Goal: Use online tool/utility: Utilize a website feature to perform a specific function

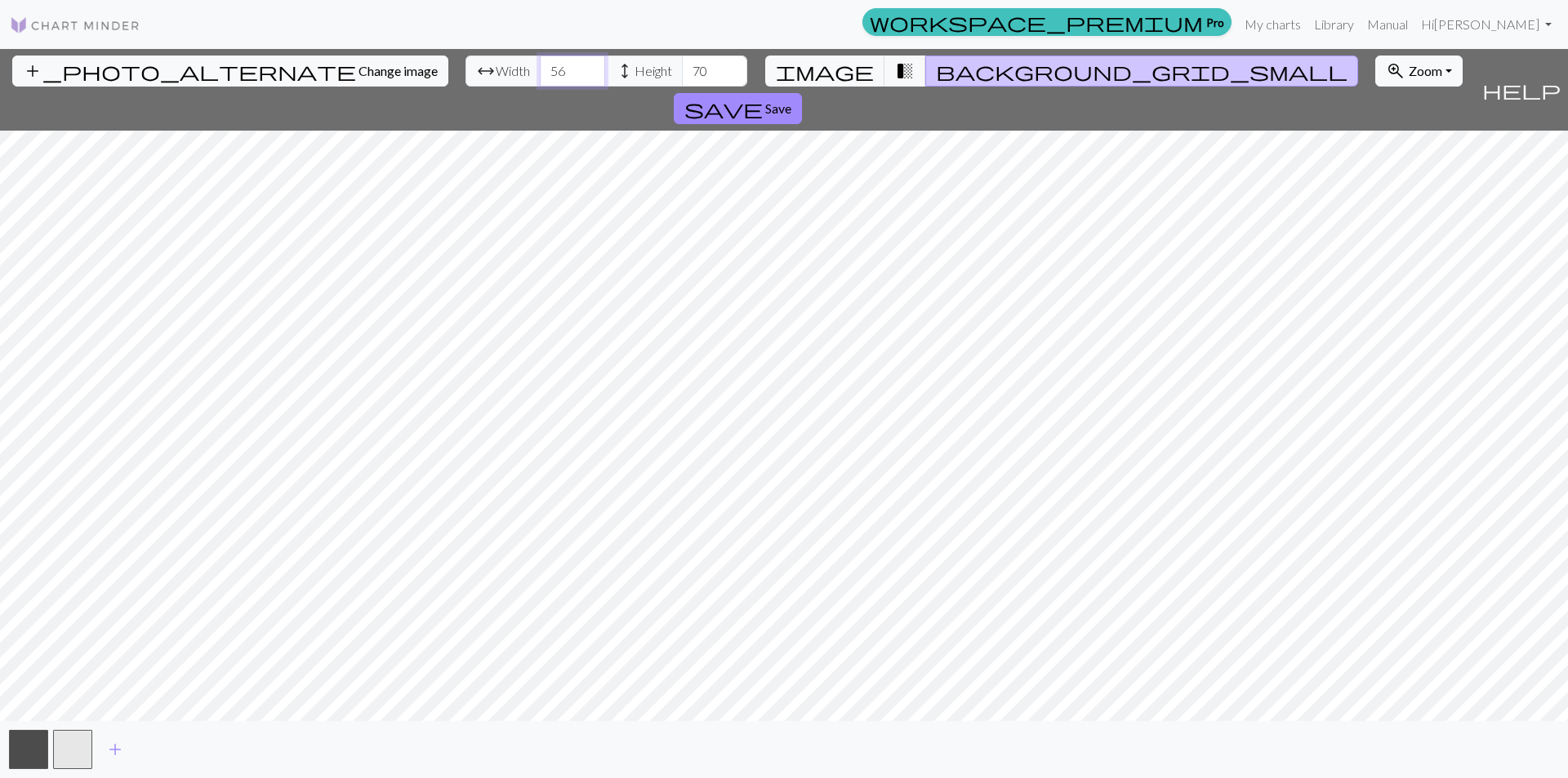
drag, startPoint x: 493, startPoint y: 75, endPoint x: 454, endPoint y: 75, distance: 39.0
click at [465, 75] on div "arrow_range Width 56 height Height 70" at bounding box center [606, 71] width 282 height 31
type input "48"
drag, startPoint x: 623, startPoint y: 74, endPoint x: 588, endPoint y: 74, distance: 35.0
click at [588, 74] on div "arrow_range Width 48 height Height 70" at bounding box center [606, 71] width 282 height 31
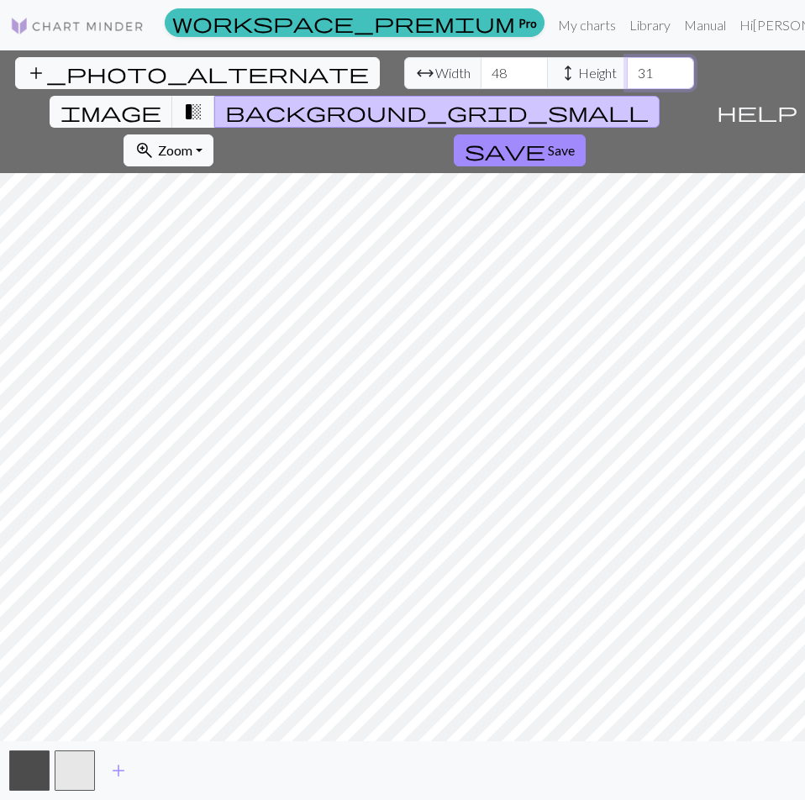
click at [627, 66] on input "31" at bounding box center [660, 73] width 67 height 32
click at [627, 66] on input "32" at bounding box center [660, 73] width 67 height 32
click at [627, 66] on input "33" at bounding box center [660, 73] width 67 height 32
click at [627, 66] on input "34" at bounding box center [660, 73] width 67 height 32
click at [627, 66] on input "35" at bounding box center [660, 73] width 67 height 32
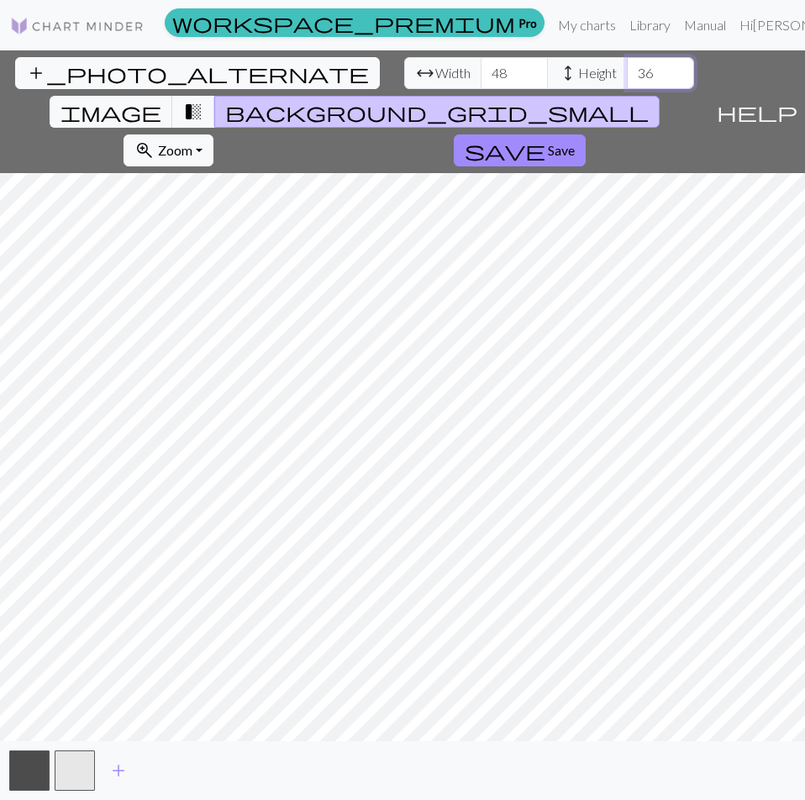
click at [627, 66] on input "36" at bounding box center [660, 73] width 67 height 32
click at [627, 66] on input "37" at bounding box center [660, 73] width 67 height 32
click at [627, 66] on input "38" at bounding box center [660, 73] width 67 height 32
click at [627, 66] on input "39" at bounding box center [660, 73] width 67 height 32
click at [627, 66] on input "40" at bounding box center [660, 73] width 67 height 32
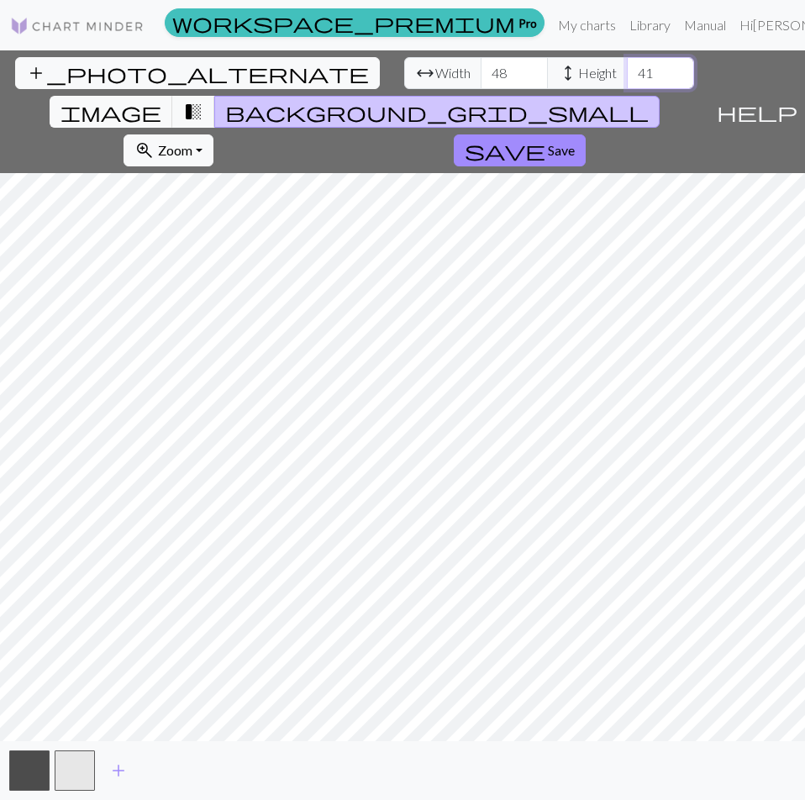
click at [627, 66] on input "41" at bounding box center [660, 73] width 67 height 32
click at [627, 66] on input "42" at bounding box center [660, 73] width 67 height 32
click at [627, 66] on input "43" at bounding box center [660, 73] width 67 height 32
click at [627, 68] on input "44" at bounding box center [660, 73] width 67 height 32
click at [627, 68] on input "45" at bounding box center [660, 73] width 67 height 32
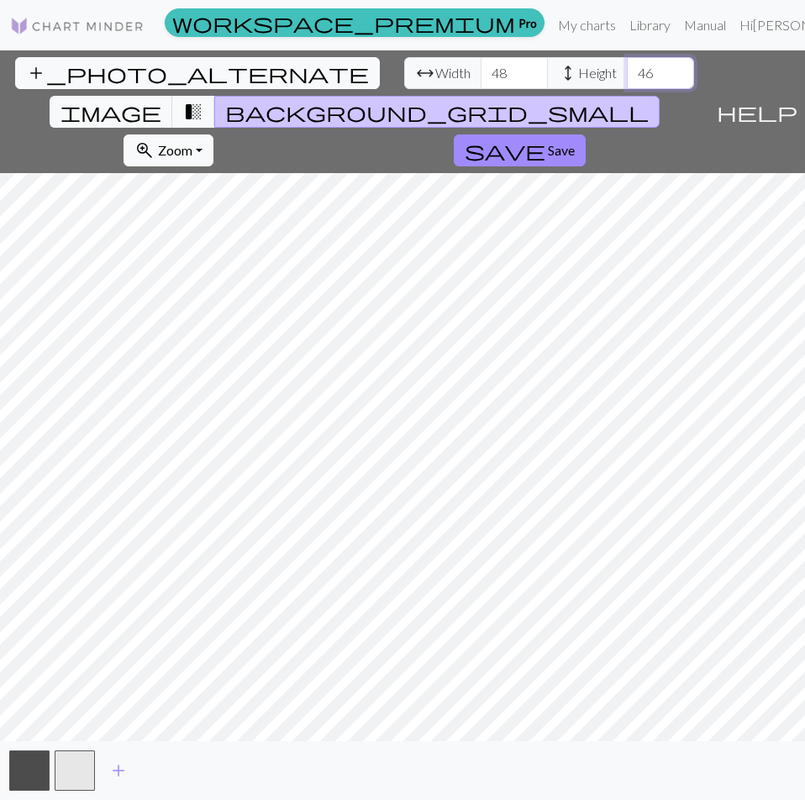
click at [627, 68] on input "46" at bounding box center [660, 73] width 67 height 32
click at [627, 68] on input "47" at bounding box center [660, 73] width 67 height 32
click at [627, 68] on input "48" at bounding box center [660, 73] width 67 height 32
click at [627, 82] on input "47" at bounding box center [660, 73] width 67 height 32
click at [627, 79] on input "46" at bounding box center [660, 73] width 67 height 32
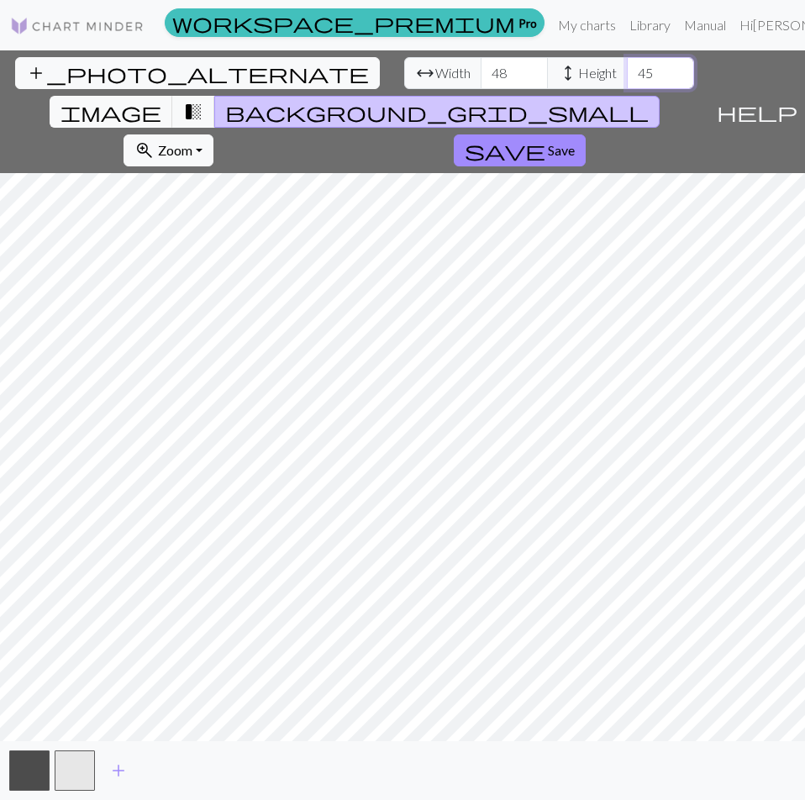
click at [627, 79] on input "45" at bounding box center [660, 73] width 67 height 32
click at [627, 79] on input "44" at bounding box center [660, 73] width 67 height 32
click at [627, 79] on input "43" at bounding box center [660, 73] width 67 height 32
click at [627, 79] on input "42" at bounding box center [660, 73] width 67 height 32
click at [627, 79] on input "41" at bounding box center [660, 73] width 67 height 32
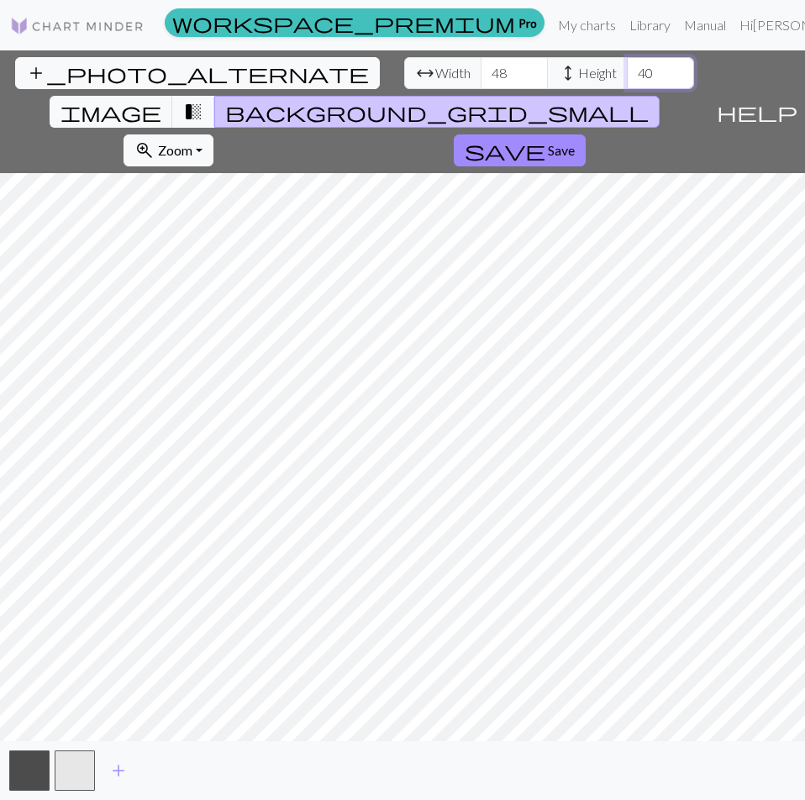
click at [627, 79] on input "40" at bounding box center [660, 73] width 67 height 32
click at [627, 79] on input "39" at bounding box center [660, 73] width 67 height 32
click at [627, 79] on input "38" at bounding box center [660, 73] width 67 height 32
click at [627, 66] on input "39" at bounding box center [660, 73] width 67 height 32
click at [627, 66] on input "40" at bounding box center [660, 73] width 67 height 32
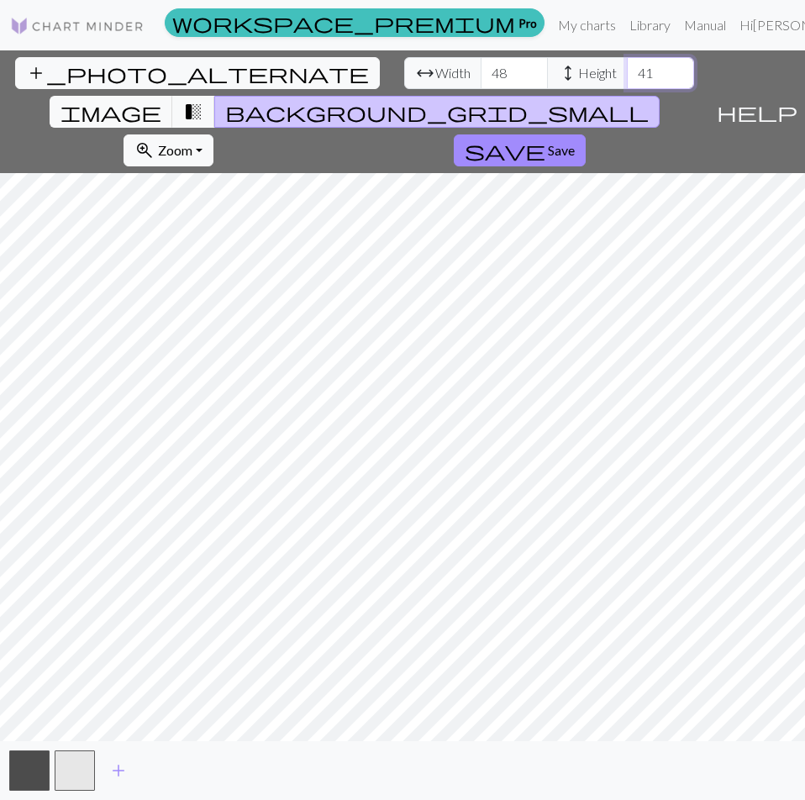
click at [627, 66] on input "41" at bounding box center [660, 73] width 67 height 32
click at [627, 66] on input "42" at bounding box center [660, 73] width 67 height 32
click at [627, 66] on input "43" at bounding box center [660, 73] width 67 height 32
click at [627, 66] on input "44" at bounding box center [660, 73] width 67 height 32
click at [627, 66] on input "45" at bounding box center [660, 73] width 67 height 32
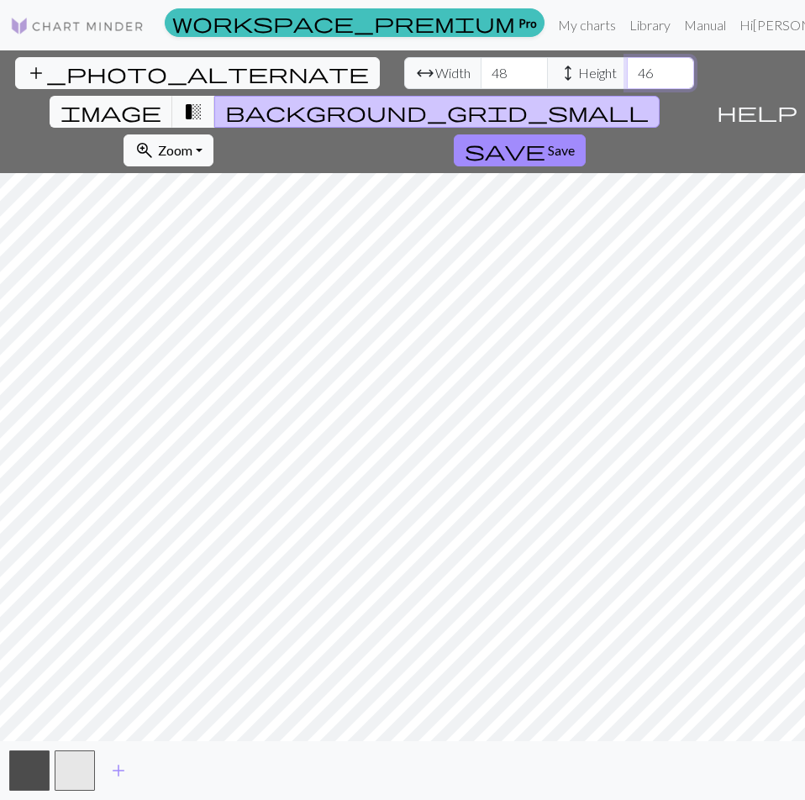
click at [627, 66] on input "46" at bounding box center [660, 73] width 67 height 32
click at [627, 66] on input "47" at bounding box center [660, 73] width 67 height 32
click at [627, 66] on input "48" at bounding box center [660, 73] width 67 height 32
click at [627, 66] on input "49" at bounding box center [660, 73] width 67 height 32
click at [627, 66] on input "50" at bounding box center [660, 73] width 67 height 32
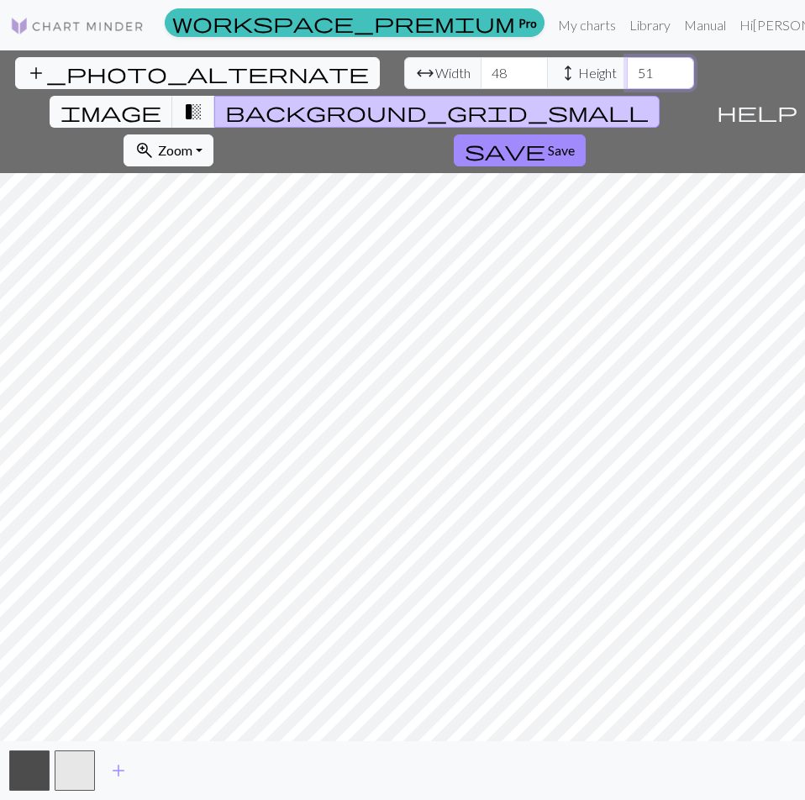
click at [627, 66] on input "51" at bounding box center [660, 73] width 67 height 32
click at [627, 77] on input "50" at bounding box center [660, 73] width 67 height 32
click at [627, 77] on input "49" at bounding box center [660, 73] width 67 height 32
click at [627, 77] on input "48" at bounding box center [660, 73] width 67 height 32
click at [627, 66] on input "49" at bounding box center [660, 73] width 67 height 32
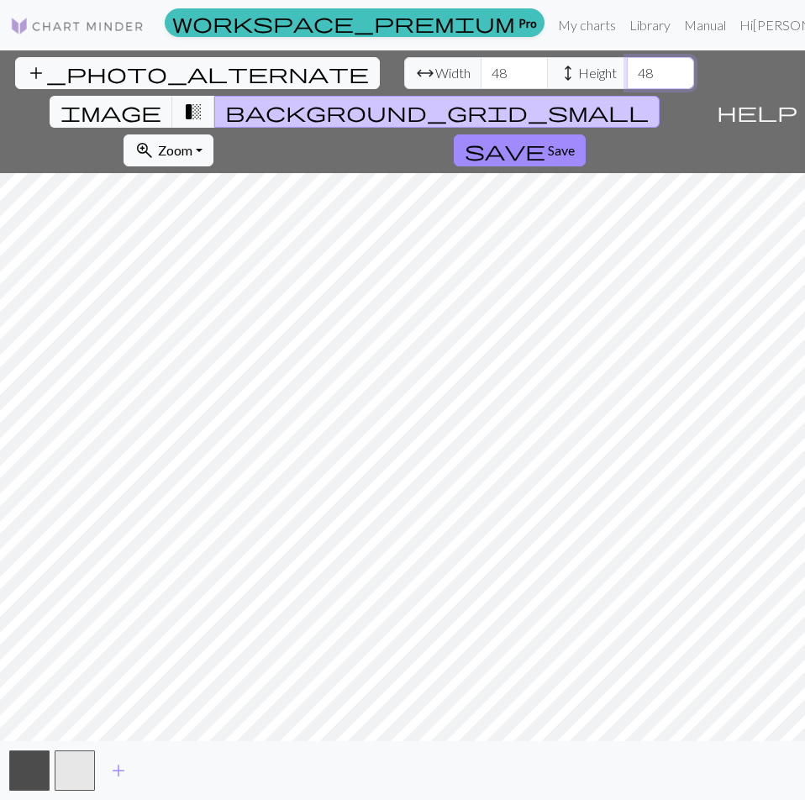
click at [627, 74] on input "48" at bounding box center [660, 73] width 67 height 32
click at [627, 67] on input "49" at bounding box center [660, 73] width 67 height 32
click at [627, 82] on input "48" at bounding box center [660, 73] width 67 height 32
click at [627, 64] on input "49" at bounding box center [660, 73] width 67 height 32
click at [627, 82] on input "48" at bounding box center [660, 73] width 67 height 32
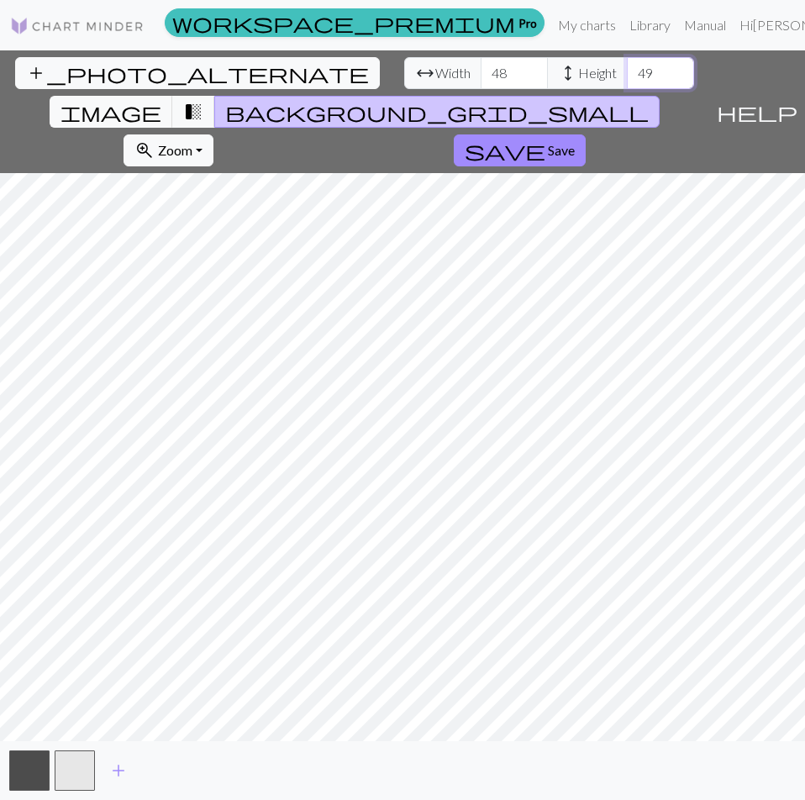
click at [627, 64] on input "49" at bounding box center [660, 73] width 67 height 32
type input "48"
click at [627, 81] on input "48" at bounding box center [660, 73] width 67 height 32
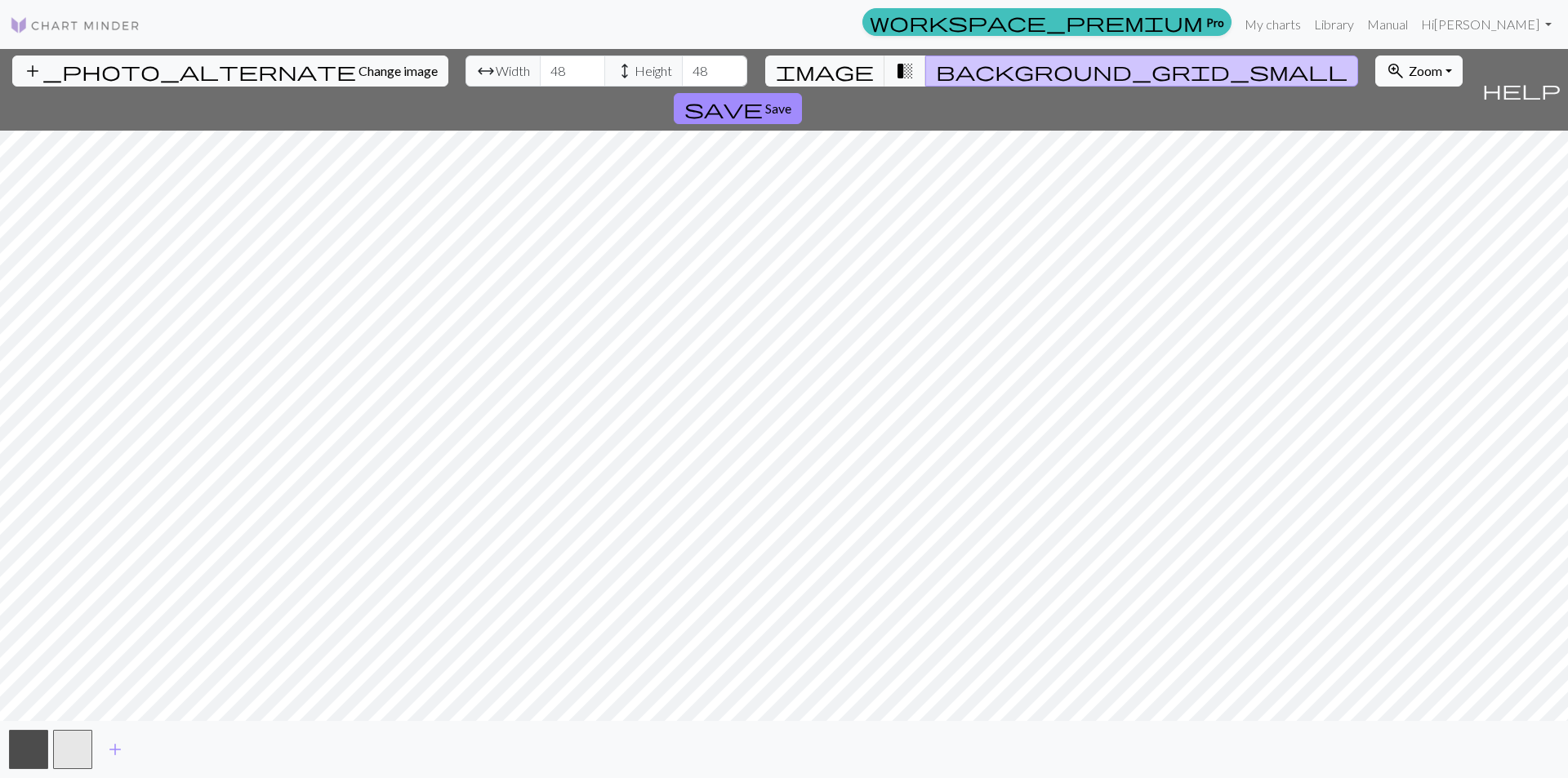
click at [1409, 68] on span "Zoom" at bounding box center [1425, 71] width 33 height 16
drag, startPoint x: 1180, startPoint y: 67, endPoint x: 1142, endPoint y: 70, distance: 38.1
click at [1409, 67] on span "Zoom" at bounding box center [1425, 71] width 33 height 16
click at [896, 78] on span "transition_fade" at bounding box center [905, 71] width 19 height 23
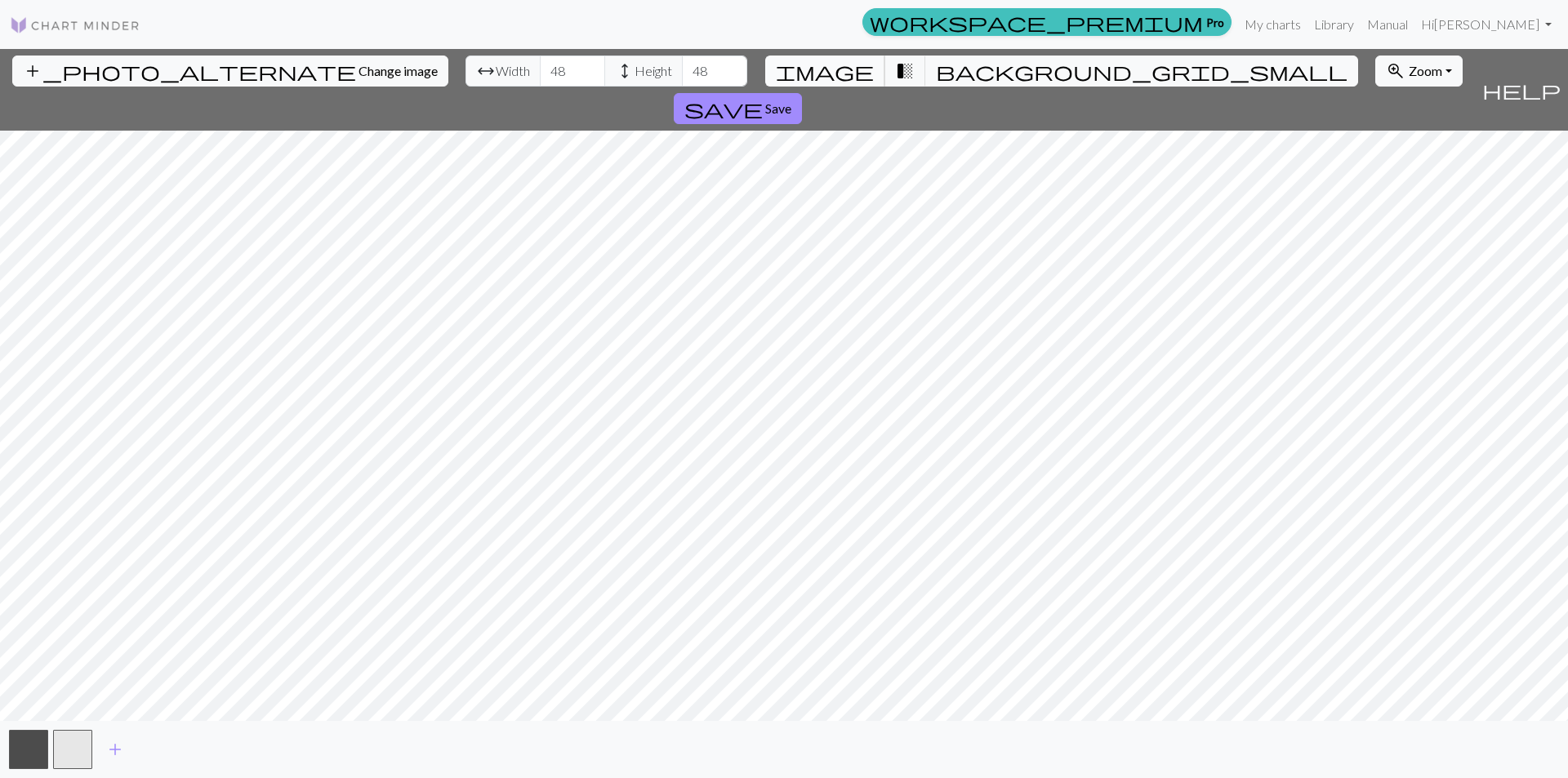
click at [855, 69] on span "image" at bounding box center [825, 71] width 98 height 23
click at [937, 66] on span "background_grid_small" at bounding box center [1142, 71] width 412 height 23
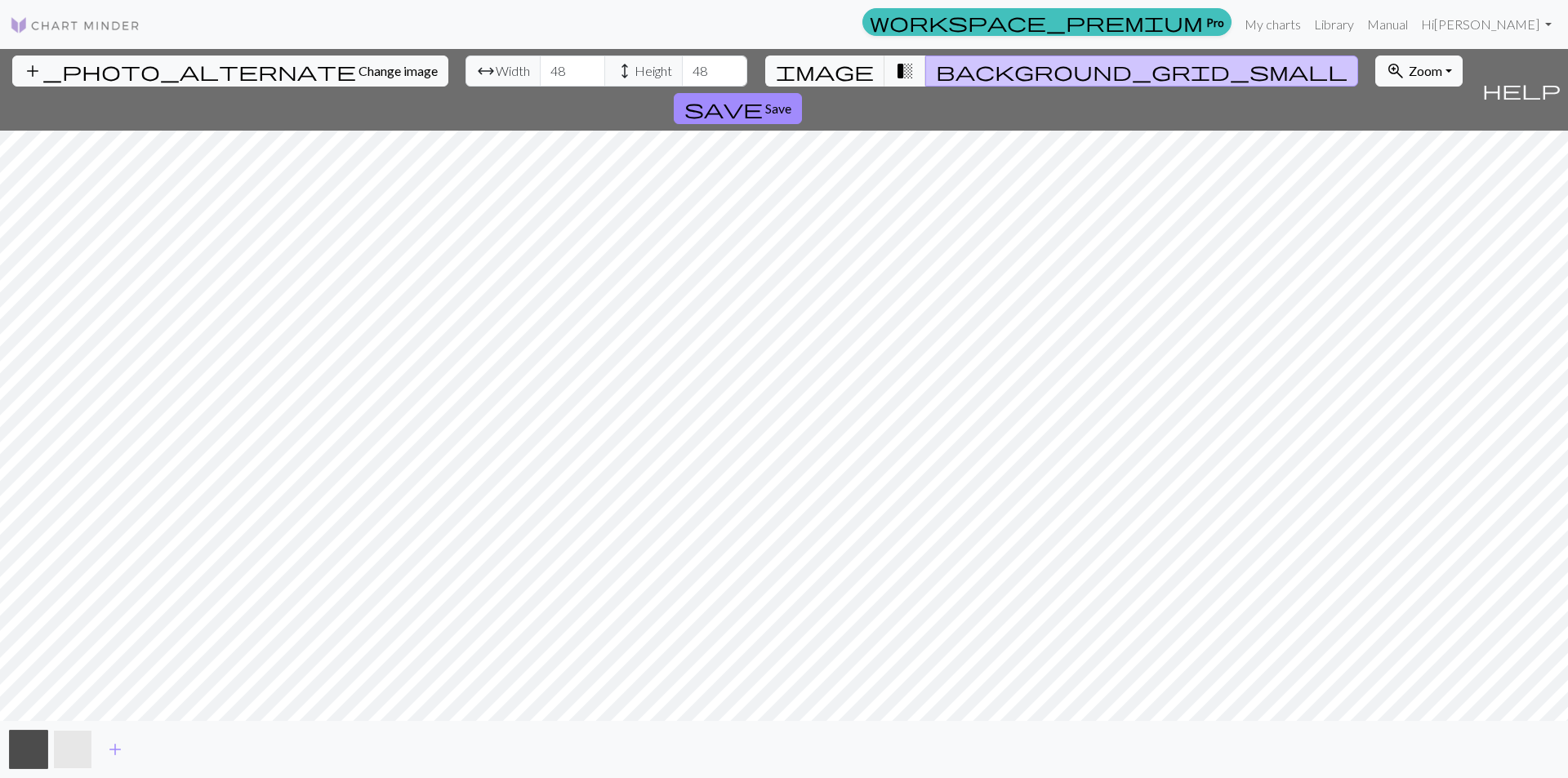
click at [69, 752] on button "button" at bounding box center [73, 750] width 39 height 39
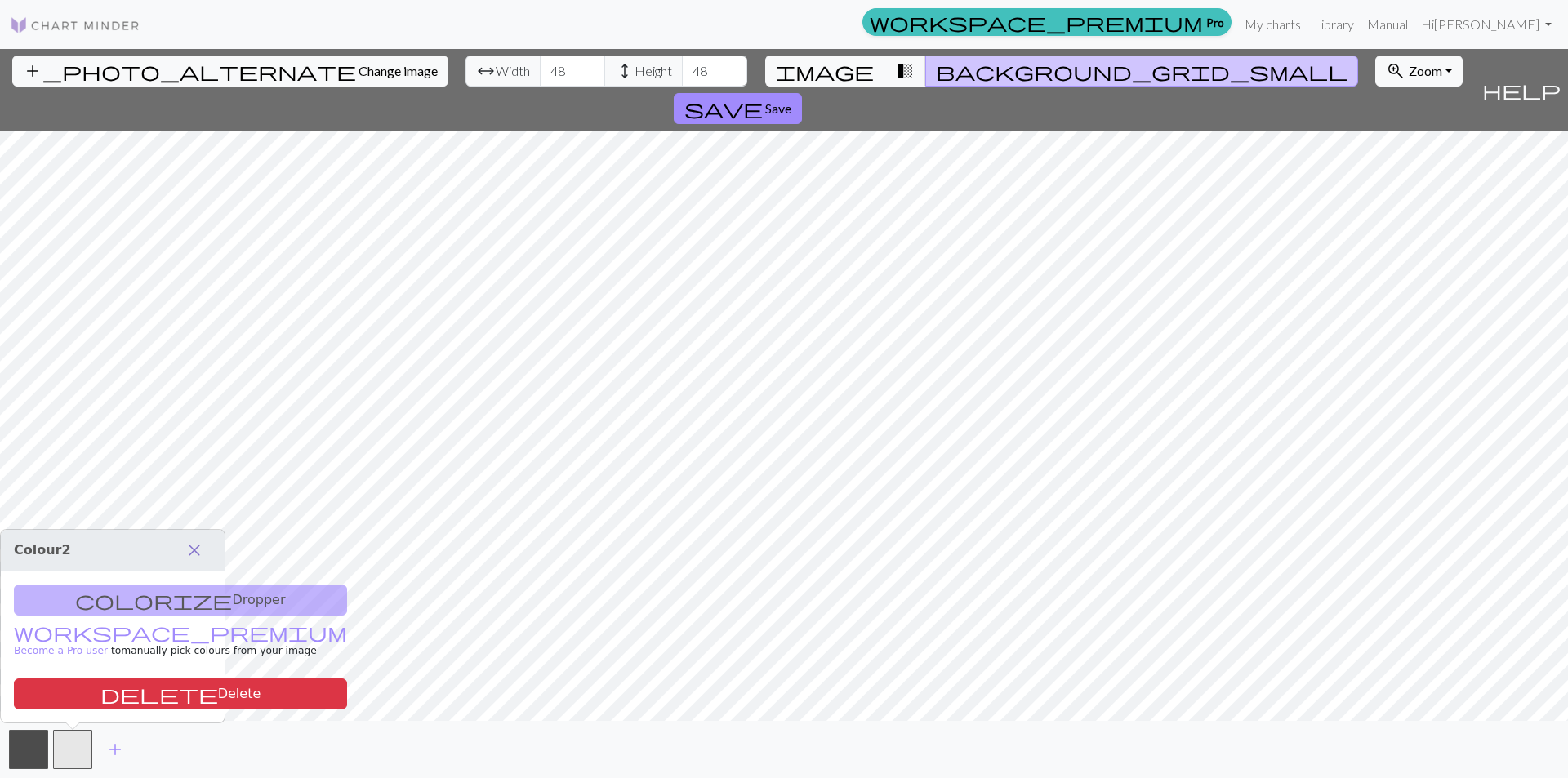
click at [202, 547] on span "close" at bounding box center [194, 551] width 19 height 23
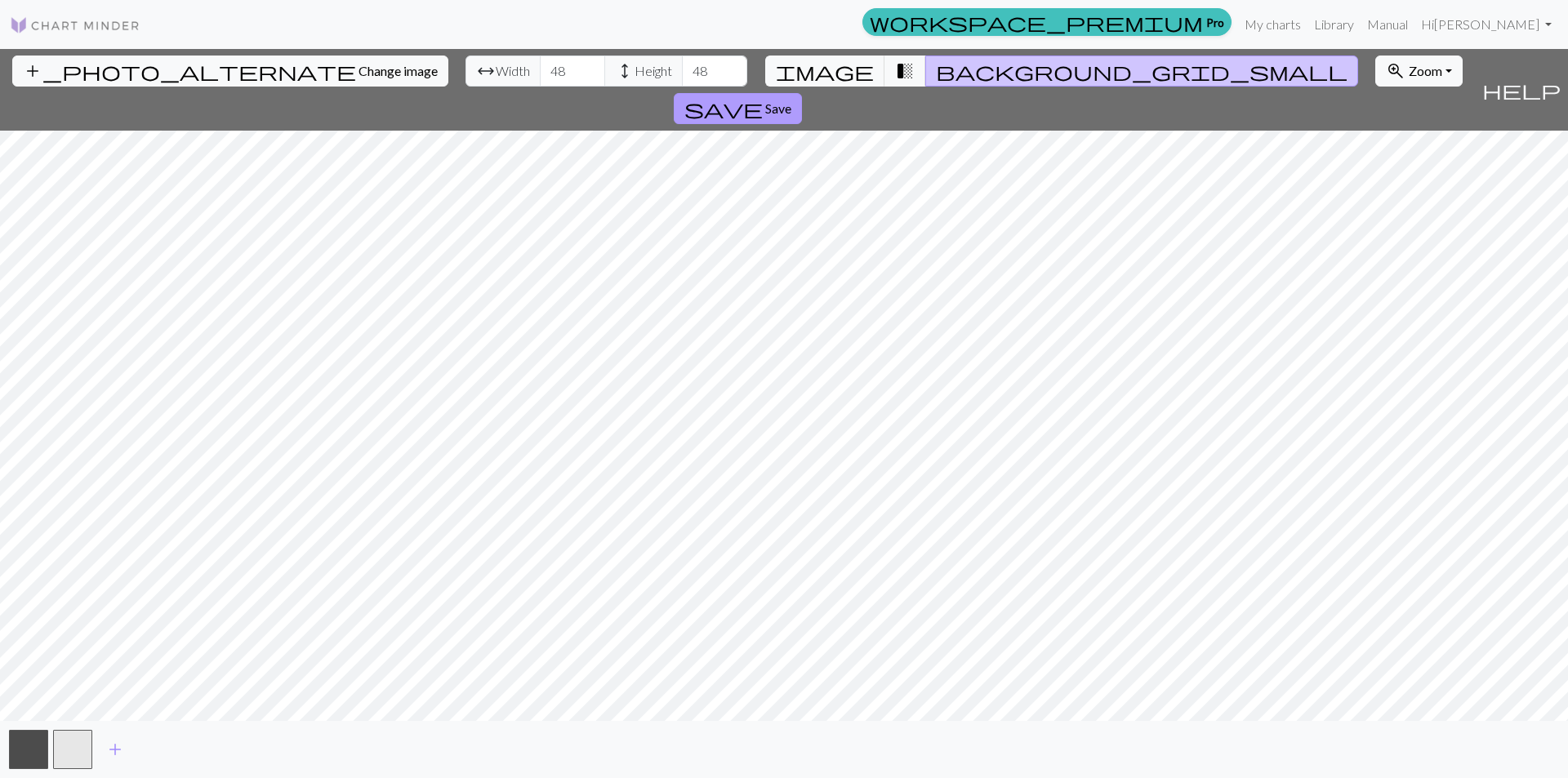
click at [792, 100] on span "Save" at bounding box center [778, 108] width 26 height 16
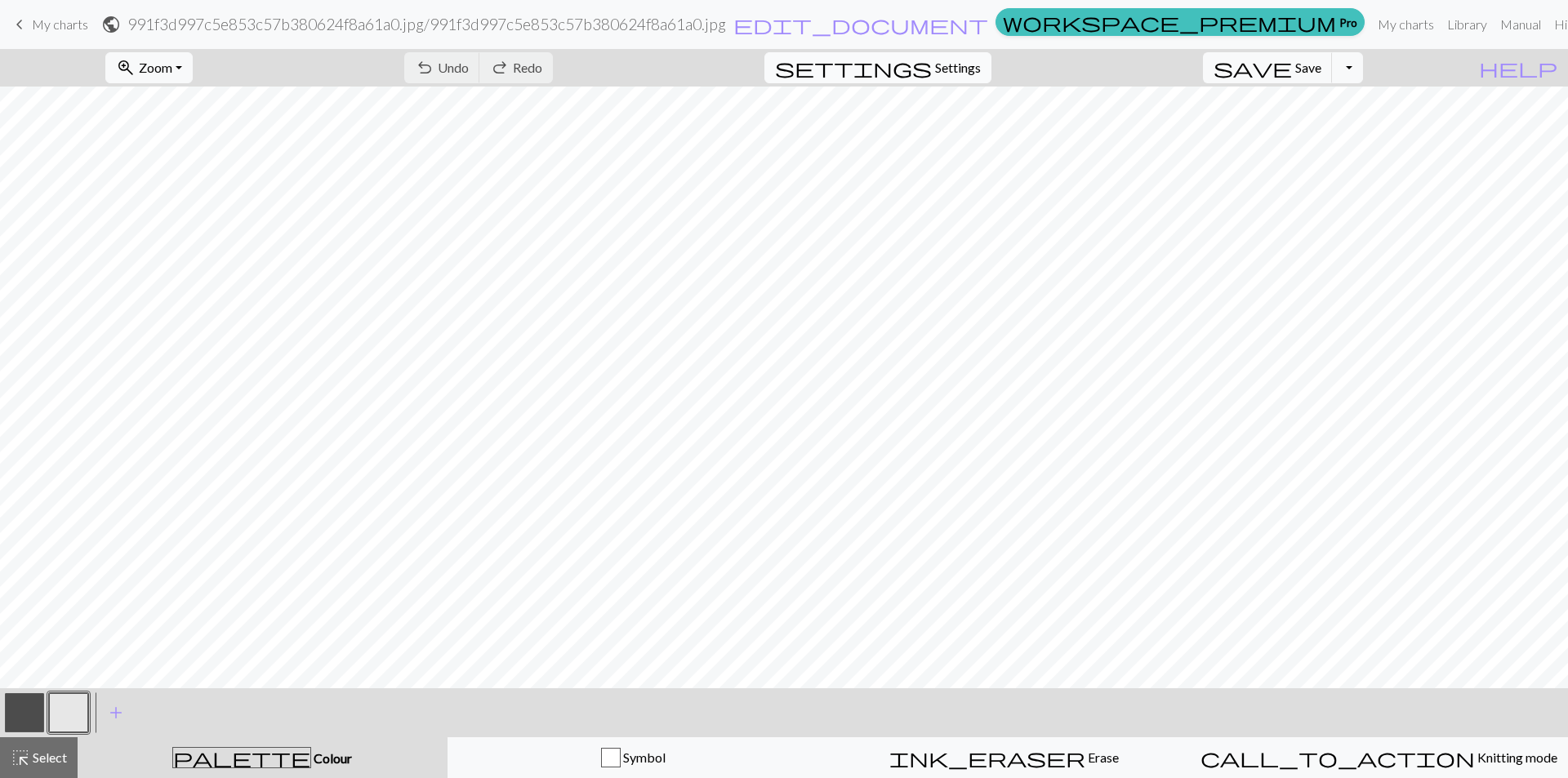
click at [963, 69] on span "Settings" at bounding box center [958, 68] width 46 height 19
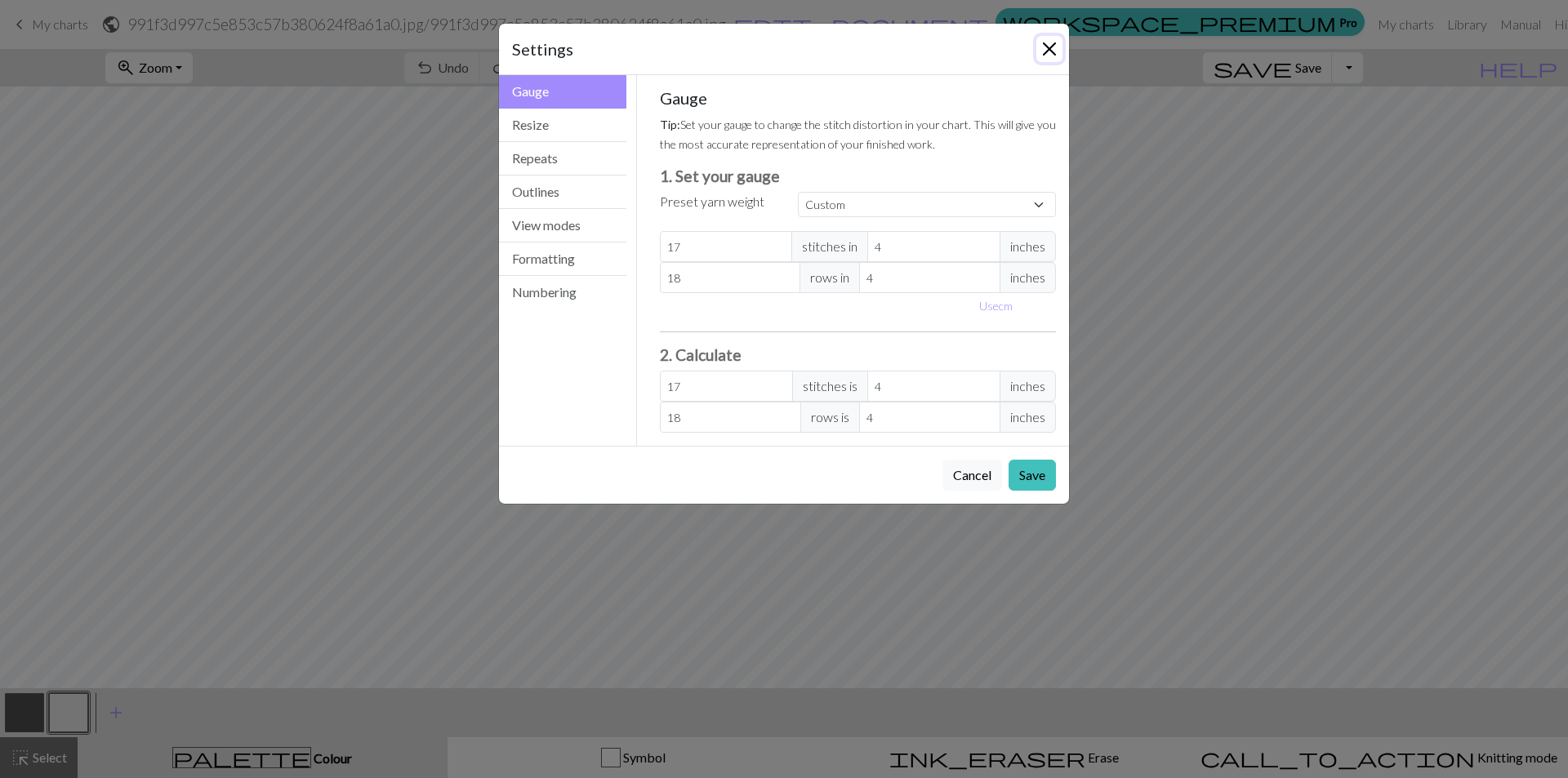
click at [1040, 42] on button "Close" at bounding box center [1049, 49] width 26 height 26
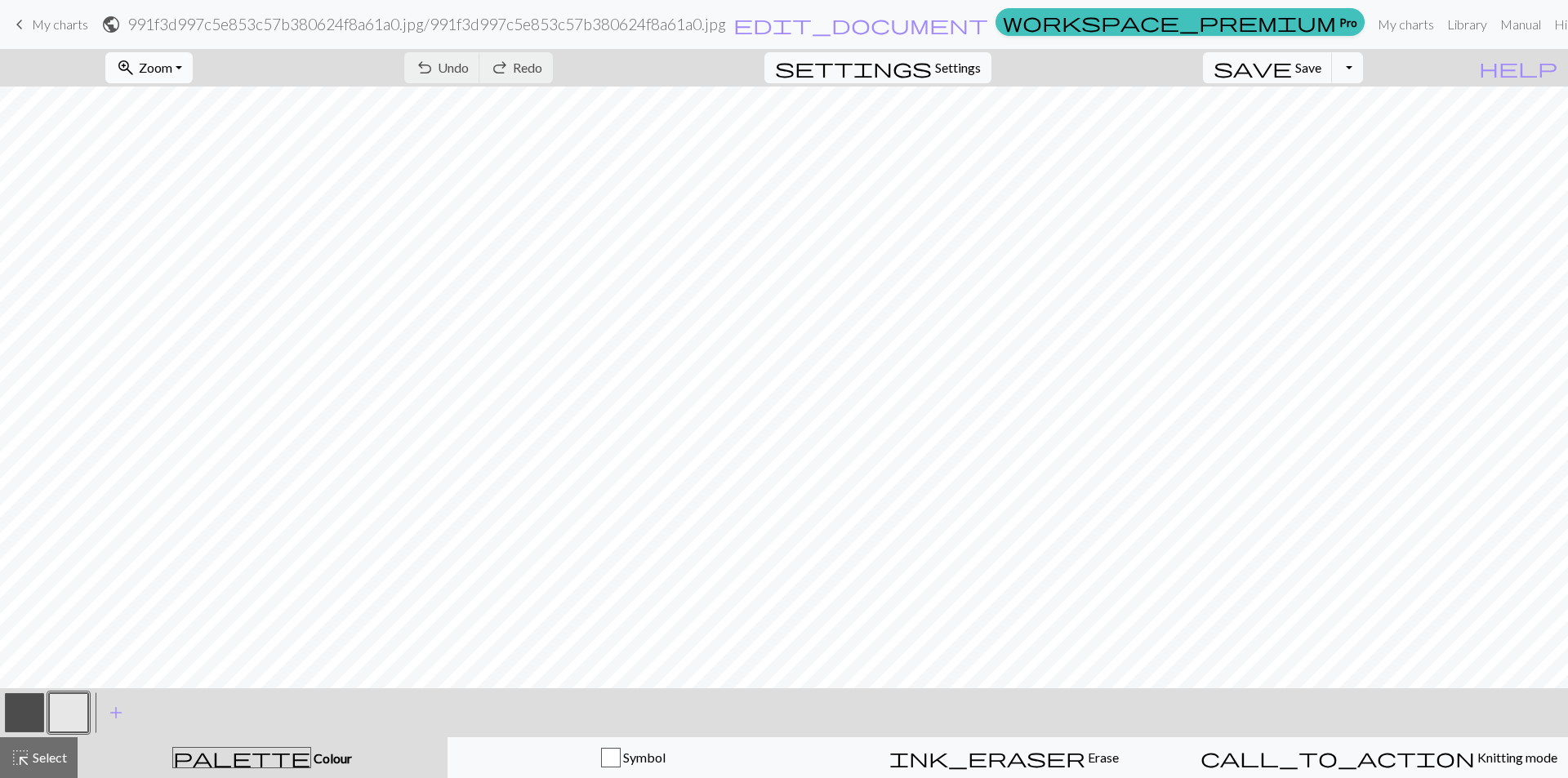
click at [192, 72] on button "zoom_in Zoom Zoom" at bounding box center [149, 68] width 87 height 31
click at [188, 218] on button "100%" at bounding box center [170, 221] width 129 height 26
drag, startPoint x: 199, startPoint y: 61, endPoint x: 202, endPoint y: 82, distance: 21.2
click at [172, 61] on span "Zoom" at bounding box center [155, 67] width 33 height 16
click at [194, 197] on button "50%" at bounding box center [170, 195] width 129 height 26
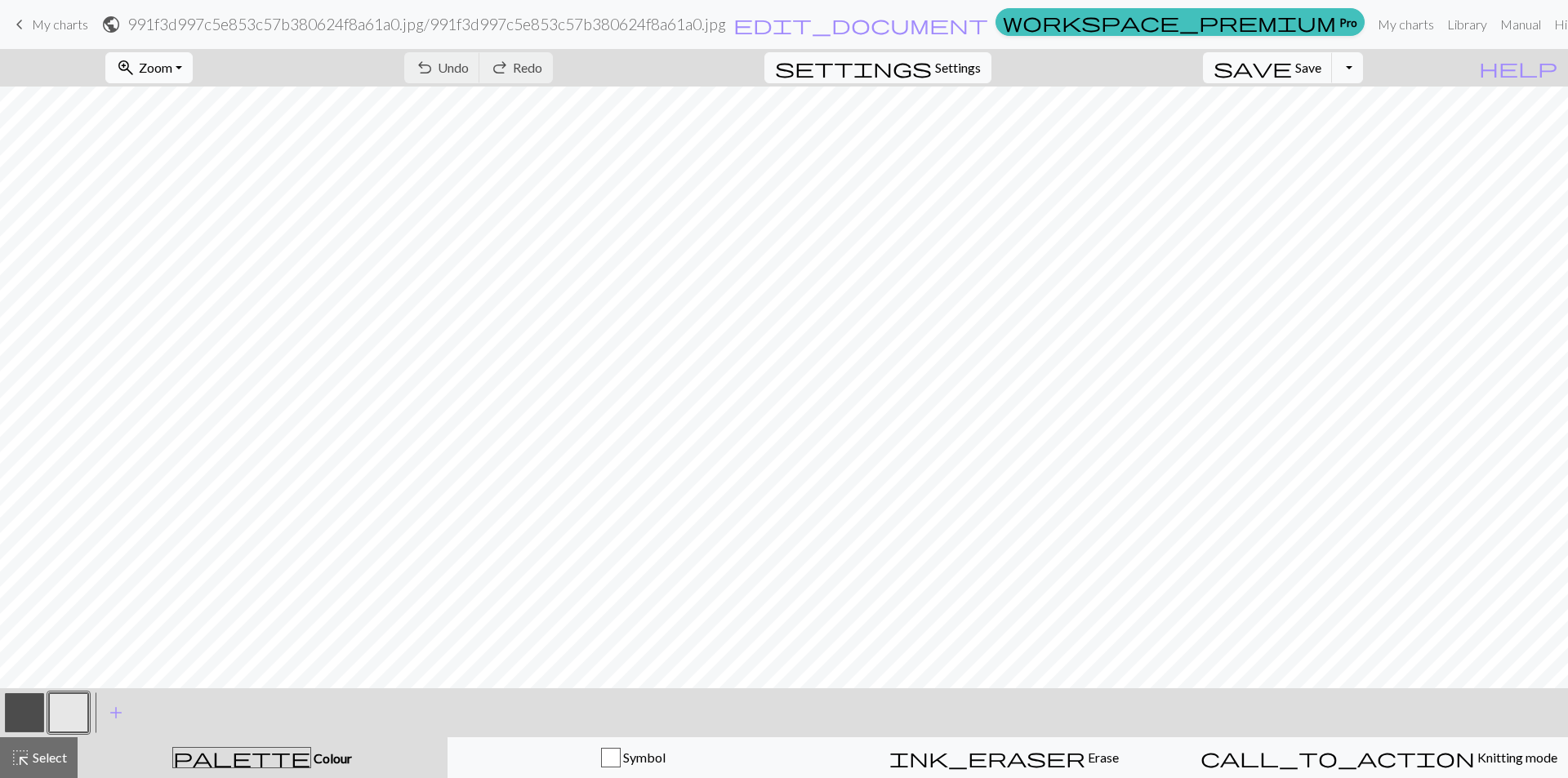
click at [192, 58] on button "zoom_in Zoom Zoom" at bounding box center [149, 68] width 87 height 31
click at [200, 220] on button "100%" at bounding box center [170, 221] width 129 height 26
click at [183, 75] on button "zoom_in Zoom Zoom" at bounding box center [149, 68] width 87 height 31
click at [186, 218] on button "100%" at bounding box center [170, 221] width 129 height 26
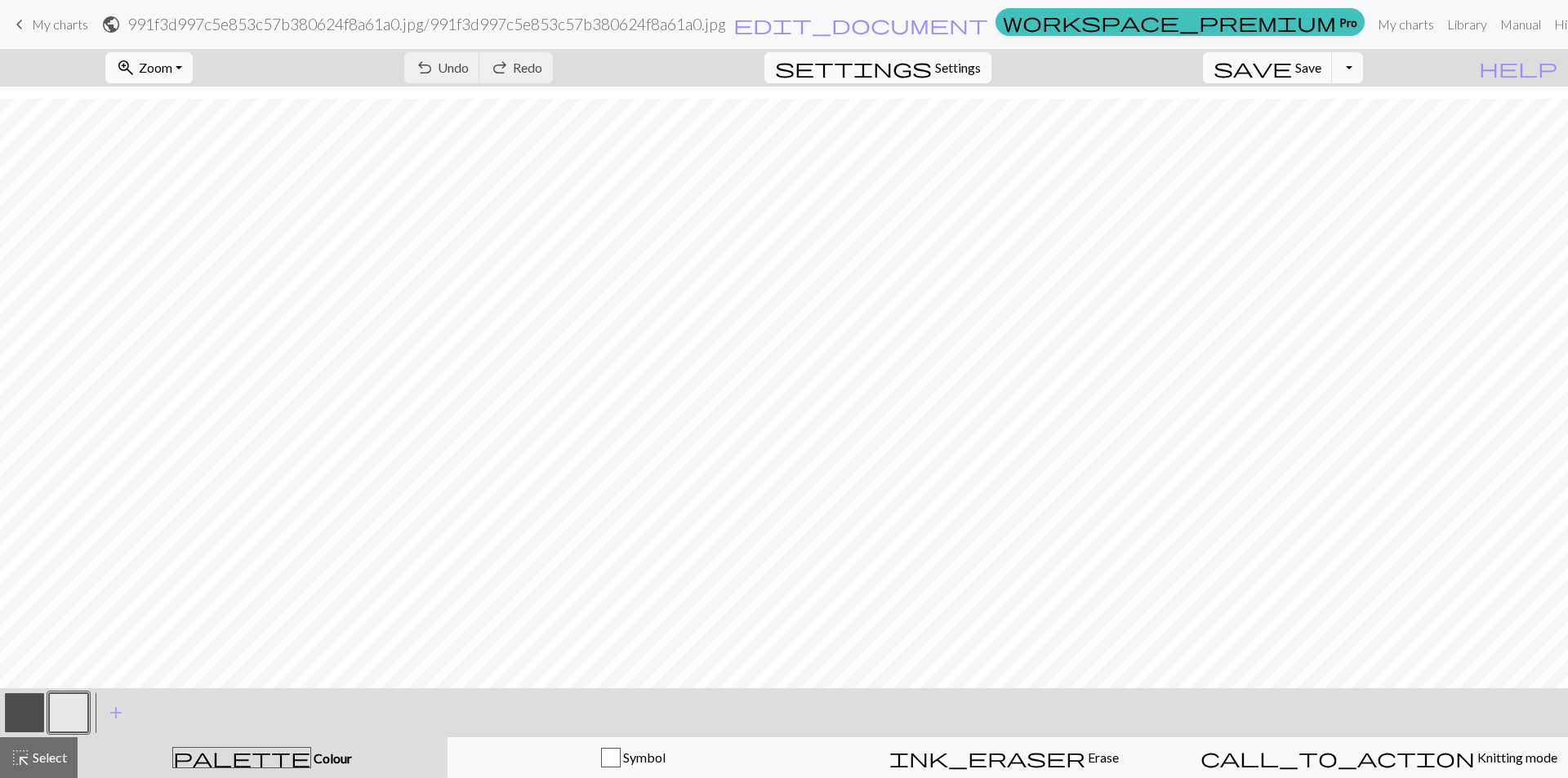
click at [245, 52] on div "zoom_in Zoom Zoom Fit all Fit width Fit height 50% 100% 150% 200% undo Undo Und…" at bounding box center [734, 67] width 1469 height 38
click at [1363, 68] on button "Toggle Dropdown" at bounding box center [1347, 68] width 31 height 31
click at [1343, 131] on button "save_alt Download" at bounding box center [1227, 129] width 269 height 26
click at [754, 57] on button "Download" at bounding box center [745, 53] width 80 height 31
